Goal: Task Accomplishment & Management: Manage account settings

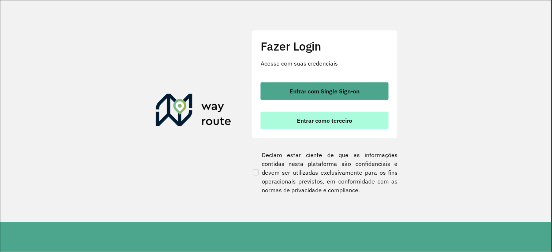
click at [308, 118] on span "Entrar como terceiro" at bounding box center [324, 121] width 55 height 6
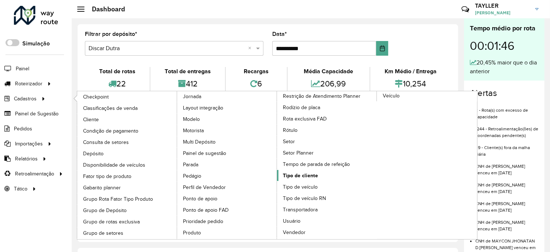
click at [308, 181] on link "Tipo de cliente" at bounding box center [327, 175] width 100 height 11
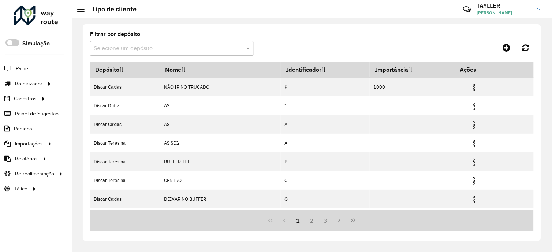
click at [146, 48] on input "text" at bounding box center [165, 48] width 142 height 9
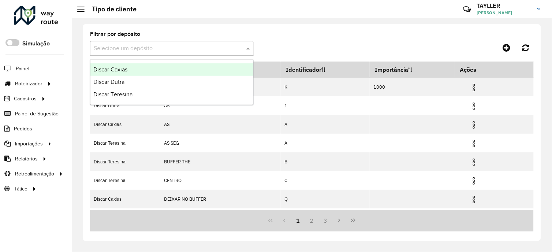
click at [134, 68] on div "Discar Caxias" at bounding box center [171, 69] width 163 height 12
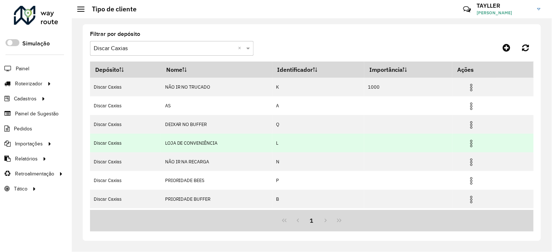
scroll to position [41, 0]
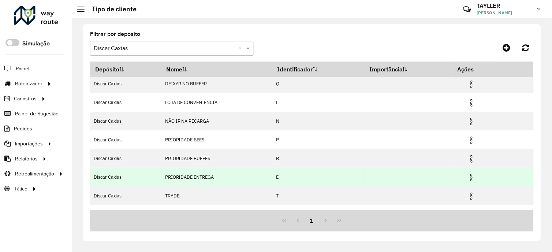
click at [471, 176] on img at bounding box center [471, 177] width 9 height 9
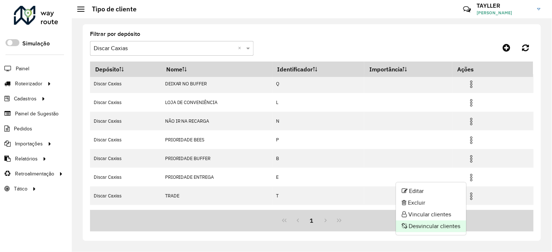
click at [427, 224] on li "Desvincular clientes" at bounding box center [431, 226] width 70 height 12
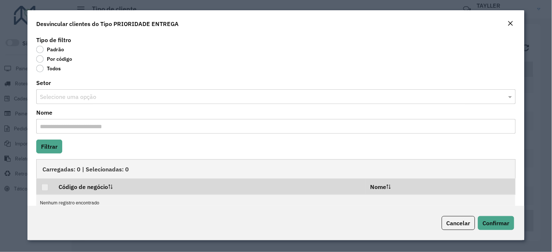
click at [51, 69] on label "Todos" at bounding box center [48, 68] width 25 height 7
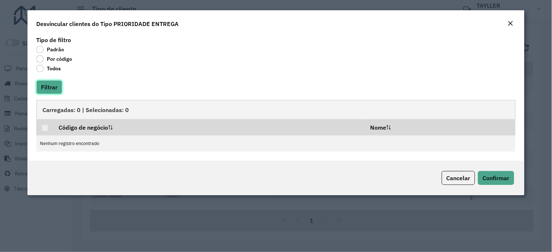
click at [48, 88] on button "Filtrar" at bounding box center [49, 87] width 26 height 14
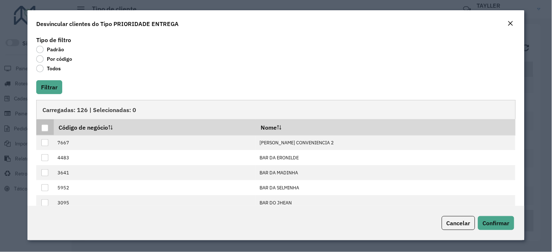
click at [43, 130] on div at bounding box center [44, 128] width 7 height 7
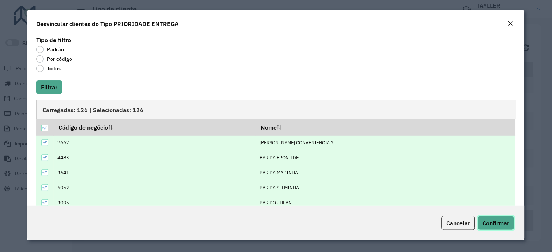
click at [492, 222] on span "Confirmar" at bounding box center [496, 222] width 27 height 7
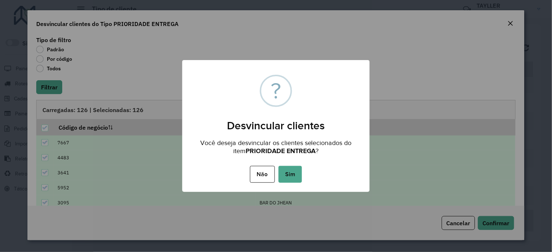
click at [303, 178] on div "Não No Sim" at bounding box center [276, 174] width 188 height 21
click at [298, 178] on button "Sim" at bounding box center [290, 174] width 23 height 17
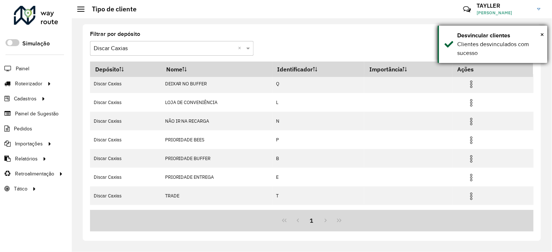
click at [457, 48] on div "× Desvincular clientes Clientes desvinculados com sucesso" at bounding box center [493, 44] width 110 height 37
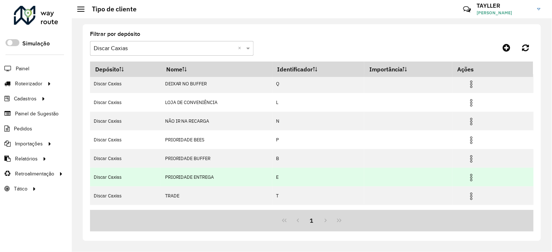
click at [470, 178] on img at bounding box center [471, 177] width 9 height 9
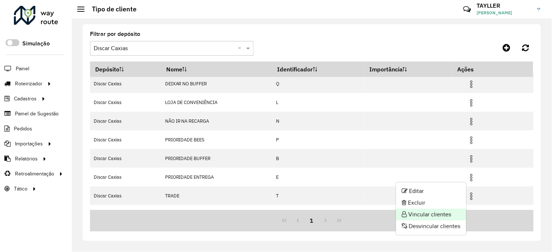
click at [428, 212] on li "Vincular clientes" at bounding box center [431, 215] width 70 height 12
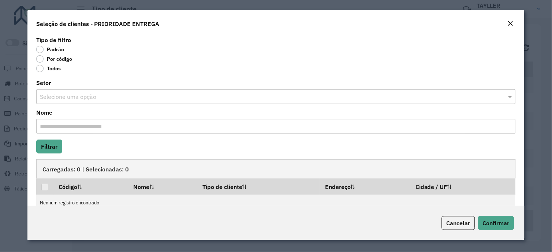
click at [62, 59] on label "Por código" at bounding box center [54, 58] width 36 height 7
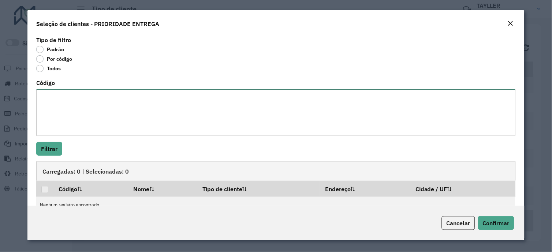
click at [48, 104] on textarea "Código" at bounding box center [275, 112] width 479 height 47
paste textarea "*** *** *** *** *** **** **** **** **** **** **** **** **** **** **** **** ****…"
type textarea "*** *** *** *** *** **** **** **** **** **** **** **** **** **** **** **** ****…"
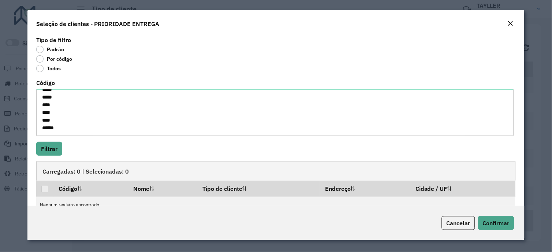
click at [54, 160] on div "Tipo de filtro Padrão Por código Todos Código *** *** *** *** *** **** **** ***…" at bounding box center [275, 119] width 497 height 171
click at [54, 154] on button "Filtrar" at bounding box center [49, 149] width 26 height 14
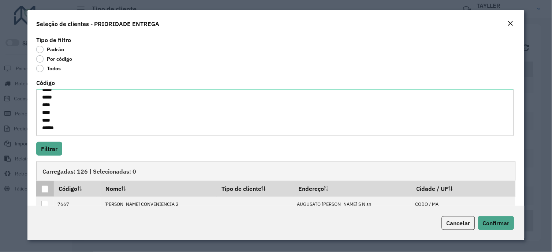
click at [45, 190] on div at bounding box center [44, 189] width 7 height 7
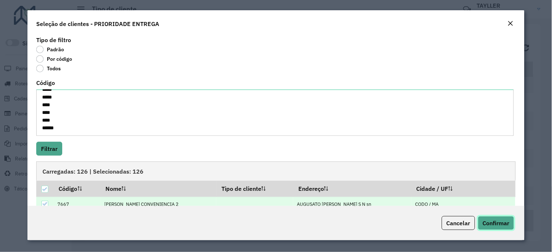
click at [484, 222] on span "Confirmar" at bounding box center [496, 222] width 27 height 7
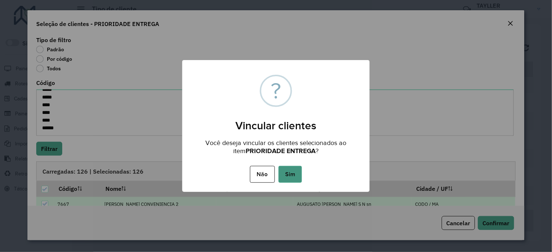
click at [297, 177] on button "Sim" at bounding box center [290, 174] width 23 height 17
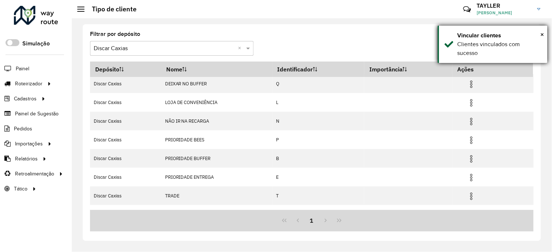
click at [467, 42] on div "Clientes vinculados com sucesso" at bounding box center [500, 49] width 85 height 18
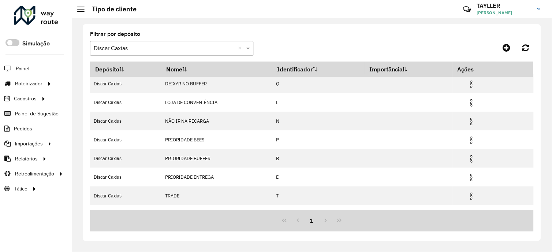
click at [148, 50] on input "text" at bounding box center [165, 48] width 142 height 9
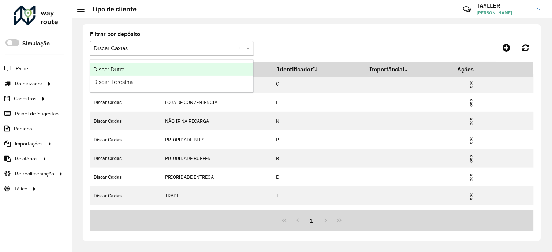
click at [138, 70] on div "Discar Dutra" at bounding box center [171, 69] width 163 height 12
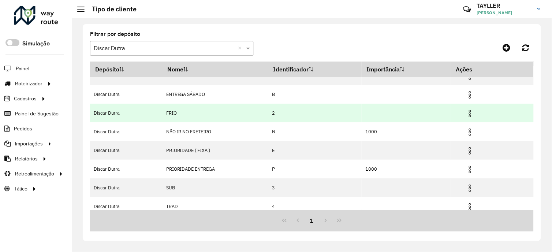
scroll to position [0, 0]
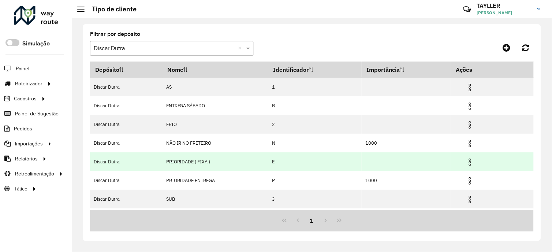
click at [474, 163] on img at bounding box center [470, 162] width 9 height 9
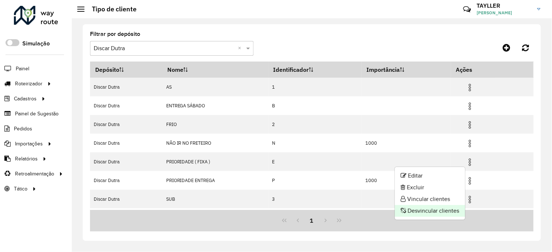
click at [420, 211] on li "Desvincular clientes" at bounding box center [430, 211] width 70 height 12
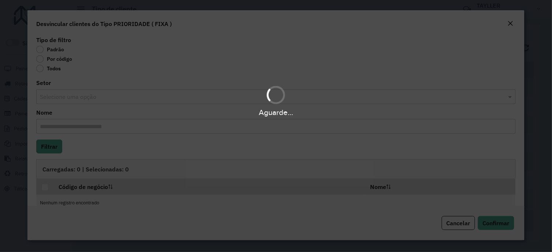
click at [53, 69] on div "Aguarde..." at bounding box center [276, 126] width 552 height 252
click at [52, 69] on div "Aguarde..." at bounding box center [276, 126] width 552 height 252
click at [51, 69] on label "Todos" at bounding box center [48, 68] width 25 height 7
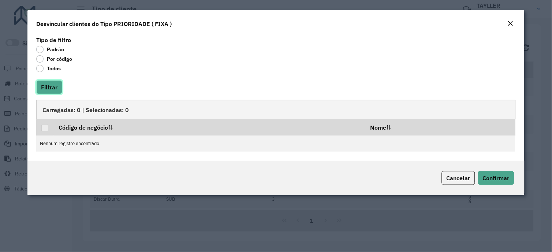
click at [54, 82] on button "Filtrar" at bounding box center [49, 87] width 26 height 14
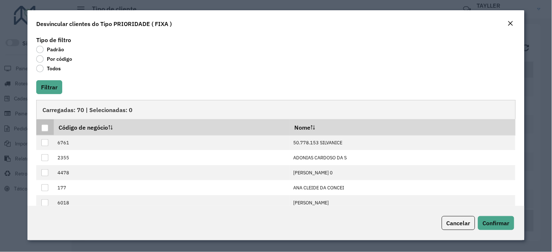
click at [43, 128] on div at bounding box center [44, 128] width 7 height 7
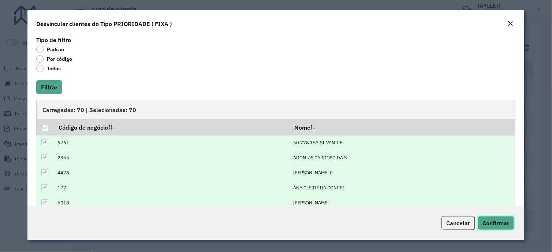
click at [504, 225] on span "Confirmar" at bounding box center [496, 222] width 27 height 7
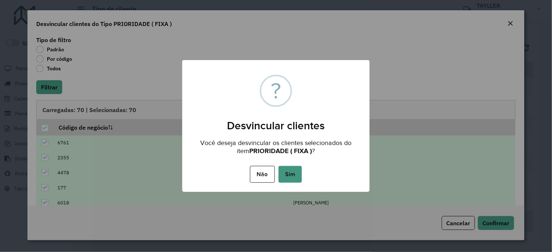
click at [295, 176] on button "Sim" at bounding box center [290, 174] width 23 height 17
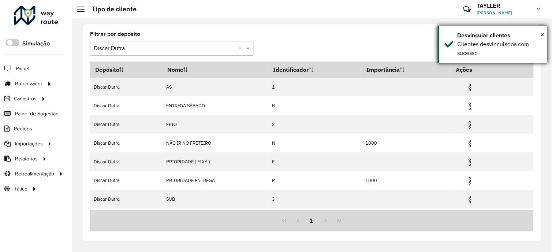
click at [453, 45] on div "× Desvincular clientes Clientes desvinculados com sucesso" at bounding box center [493, 44] width 110 height 37
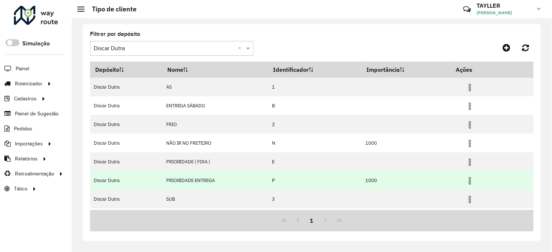
click at [471, 178] on img at bounding box center [470, 181] width 9 height 9
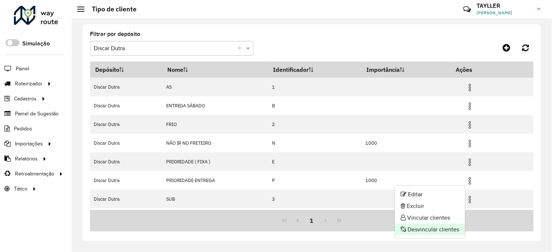
click at [437, 229] on li "Desvincular clientes" at bounding box center [430, 230] width 70 height 12
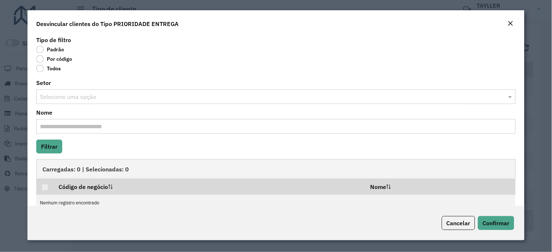
click at [57, 67] on label "Todos" at bounding box center [48, 68] width 25 height 7
drag, startPoint x: 57, startPoint y: 67, endPoint x: 51, endPoint y: 71, distance: 7.3
click at [51, 71] on label "Todos" at bounding box center [48, 68] width 25 height 7
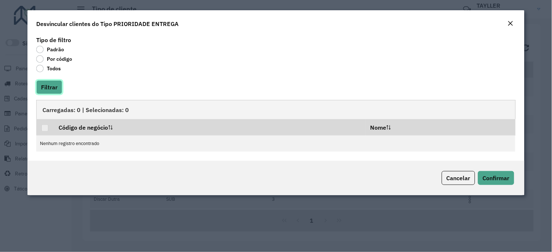
click at [53, 86] on button "Filtrar" at bounding box center [49, 87] width 26 height 14
click at [465, 184] on button "Cancelar" at bounding box center [458, 178] width 33 height 14
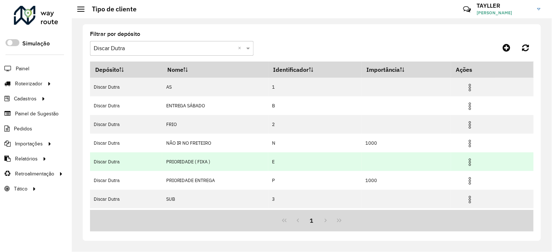
click at [472, 160] on img at bounding box center [470, 162] width 9 height 9
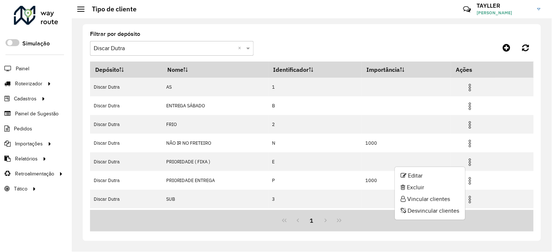
drag, startPoint x: 425, startPoint y: 201, endPoint x: 423, endPoint y: 197, distance: 3.9
click at [425, 201] on li "Vincular clientes" at bounding box center [430, 199] width 70 height 12
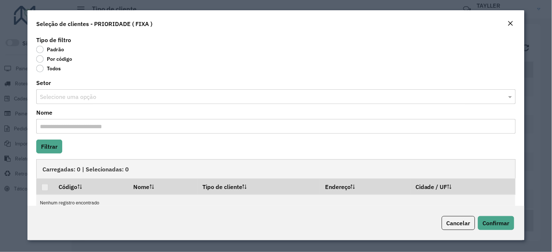
click at [59, 60] on label "Por código" at bounding box center [54, 58] width 36 height 7
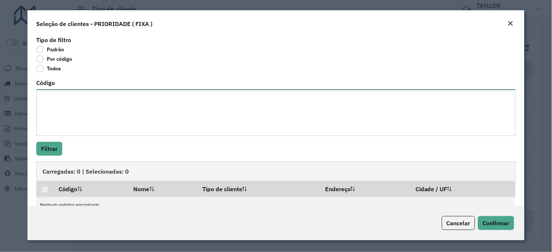
click at [53, 100] on textarea "Código" at bounding box center [275, 112] width 479 height 47
paste textarea "**** **** **** **** *** **** *** *** **** **** **** **** **** *** *** *** *** *…"
type textarea "**** **** **** **** *** **** *** *** **** **** **** **** **** *** *** *** *** *…"
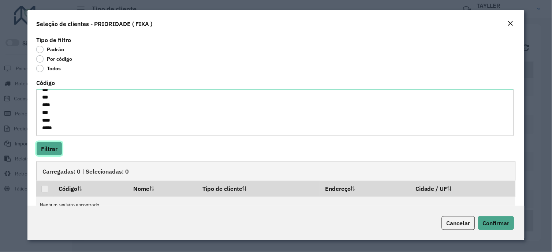
click at [53, 149] on button "Filtrar" at bounding box center [49, 149] width 26 height 14
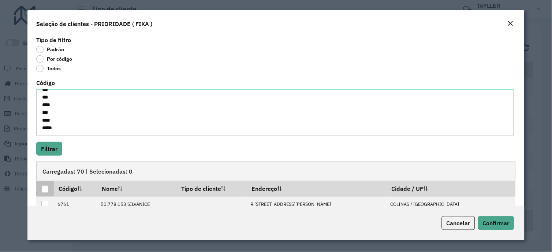
click at [46, 192] on div at bounding box center [44, 189] width 7 height 7
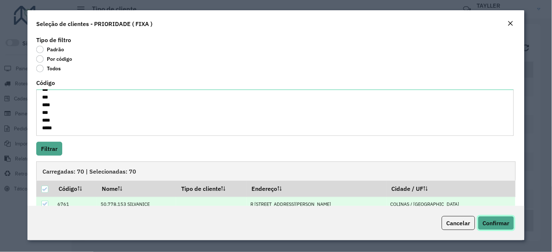
click at [507, 224] on span "Confirmar" at bounding box center [496, 222] width 27 height 7
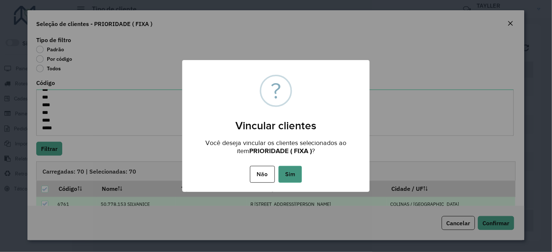
click at [284, 177] on button "Sim" at bounding box center [290, 174] width 23 height 17
click at [0, 0] on div "Aguarde..." at bounding box center [0, 0] width 0 height 0
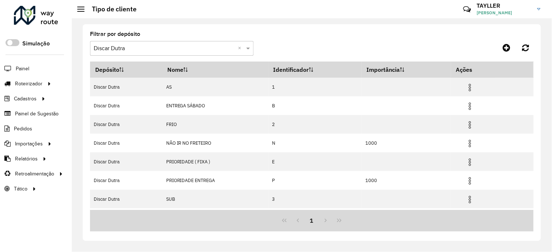
click at [30, 17] on div at bounding box center [36, 15] width 44 height 19
